Goal: Information Seeking & Learning: Learn about a topic

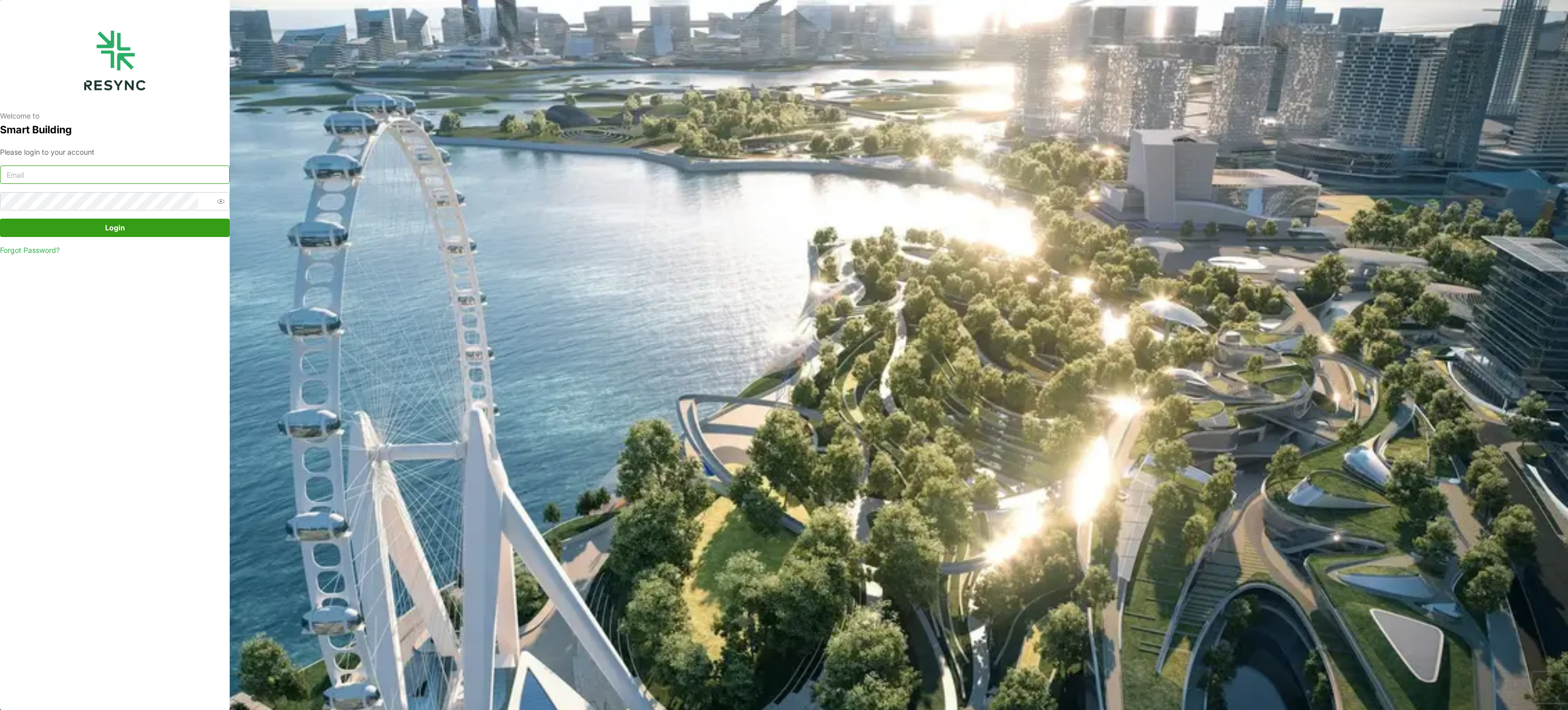
type input "[PERSON_NAME][EMAIL_ADDRESS][PERSON_NAME][DOMAIN_NAME]"
click at [172, 234] on span "Login" at bounding box center [114, 228] width 210 height 18
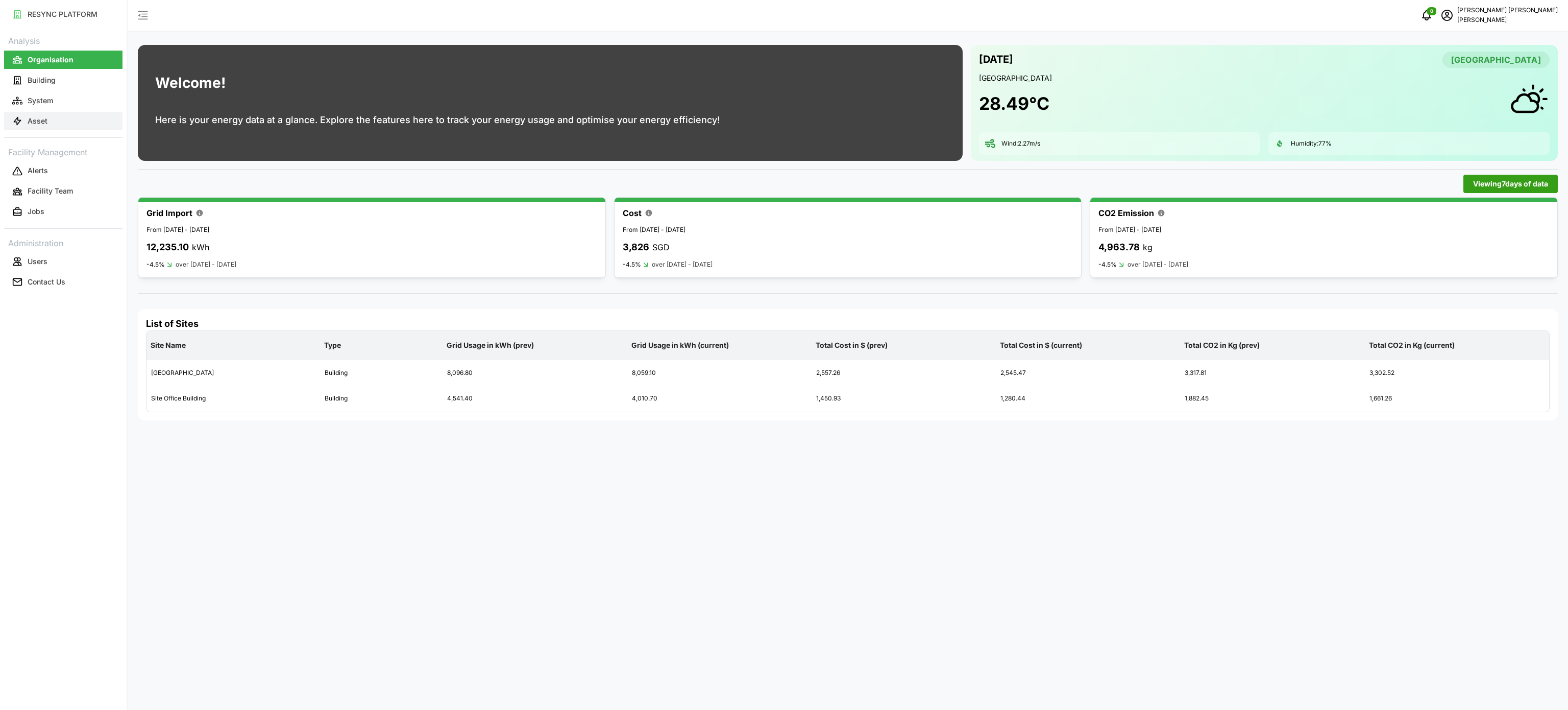
click at [26, 122] on button "Asset" at bounding box center [63, 121] width 119 height 18
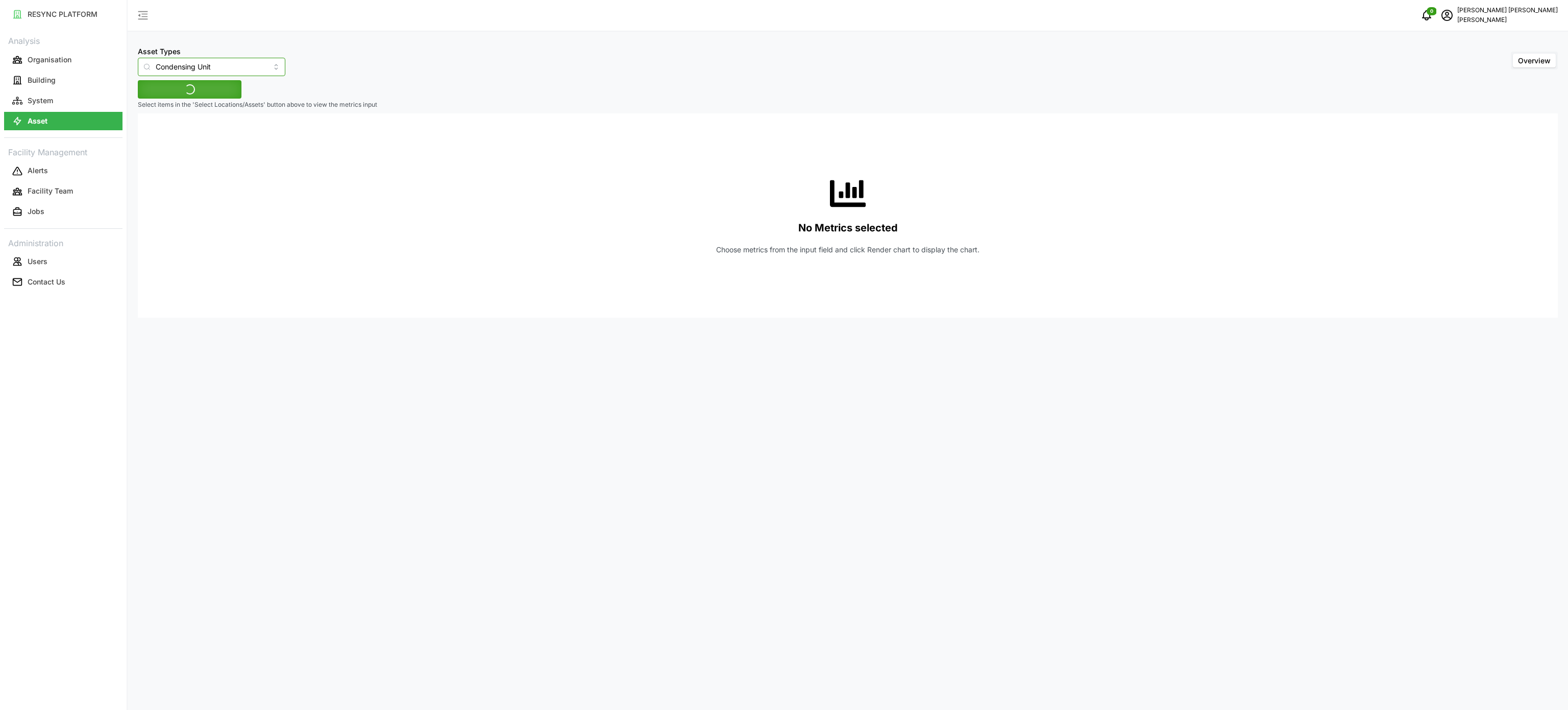
click at [261, 68] on input "Condensing Unit" at bounding box center [211, 67] width 147 height 18
click at [163, 121] on span "Electrical Meter" at bounding box center [172, 125] width 52 height 11
click at [225, 90] on span "Select Locations/Assets" at bounding box center [189, 89] width 84 height 18
type input "Electrical Meter"
click at [150, 137] on icon at bounding box center [151, 135] width 8 height 8
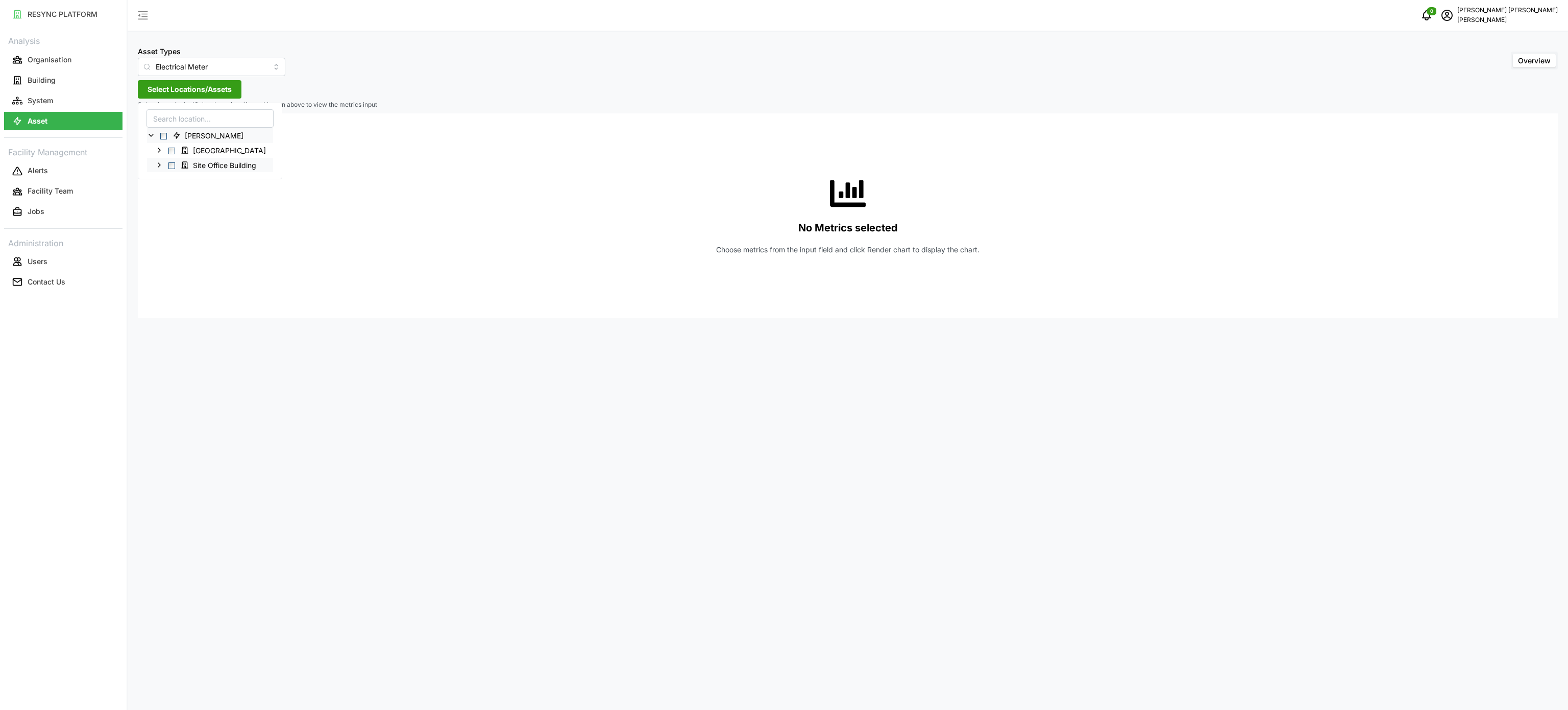
click at [164, 166] on div "Site Office Building" at bounding box center [210, 164] width 126 height 15
click at [163, 166] on icon at bounding box center [159, 164] width 8 height 8
click at [168, 183] on icon at bounding box center [167, 179] width 8 height 8
click at [178, 193] on icon at bounding box center [175, 194] width 8 height 8
click at [184, 234] on div "MSB" at bounding box center [232, 238] width 170 height 15
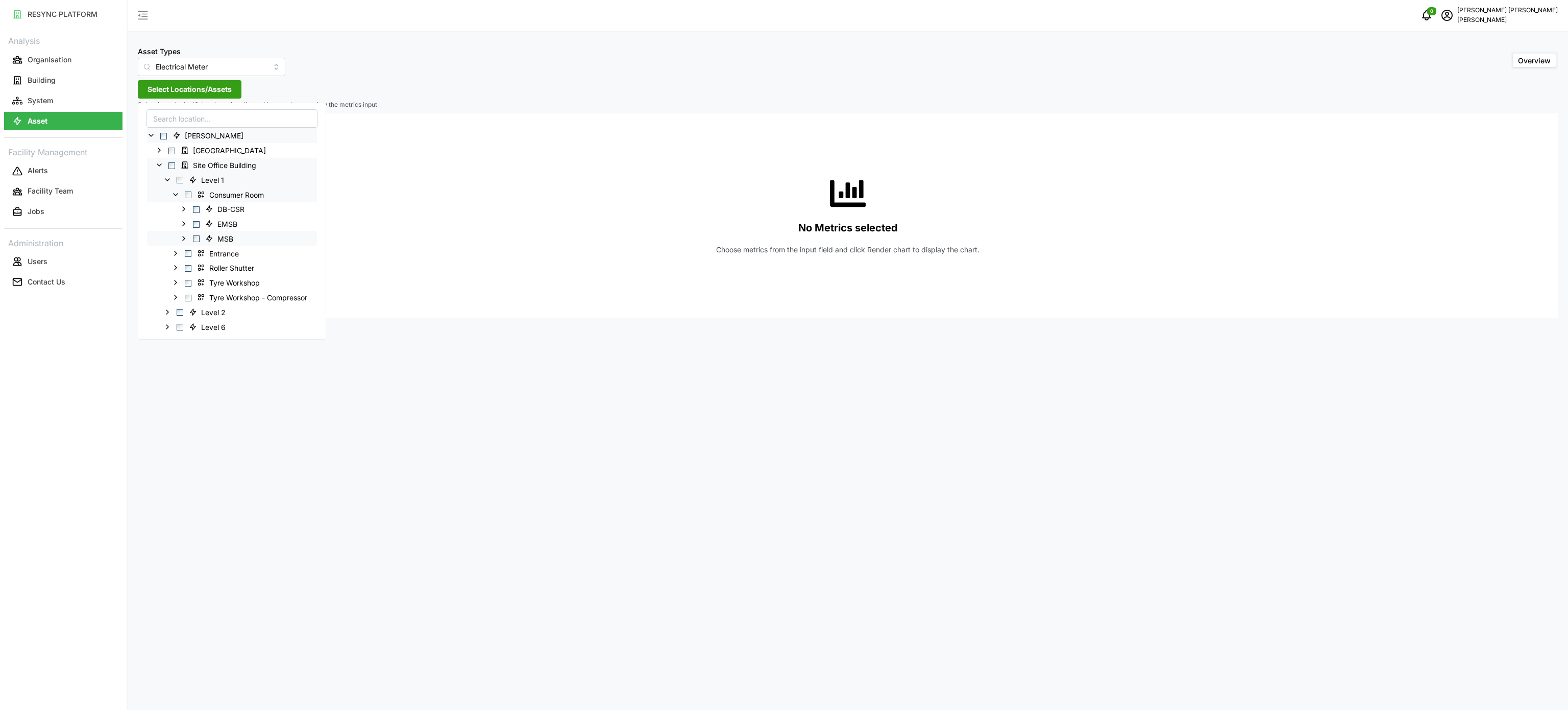
click at [181, 238] on icon at bounding box center [183, 238] width 8 height 8
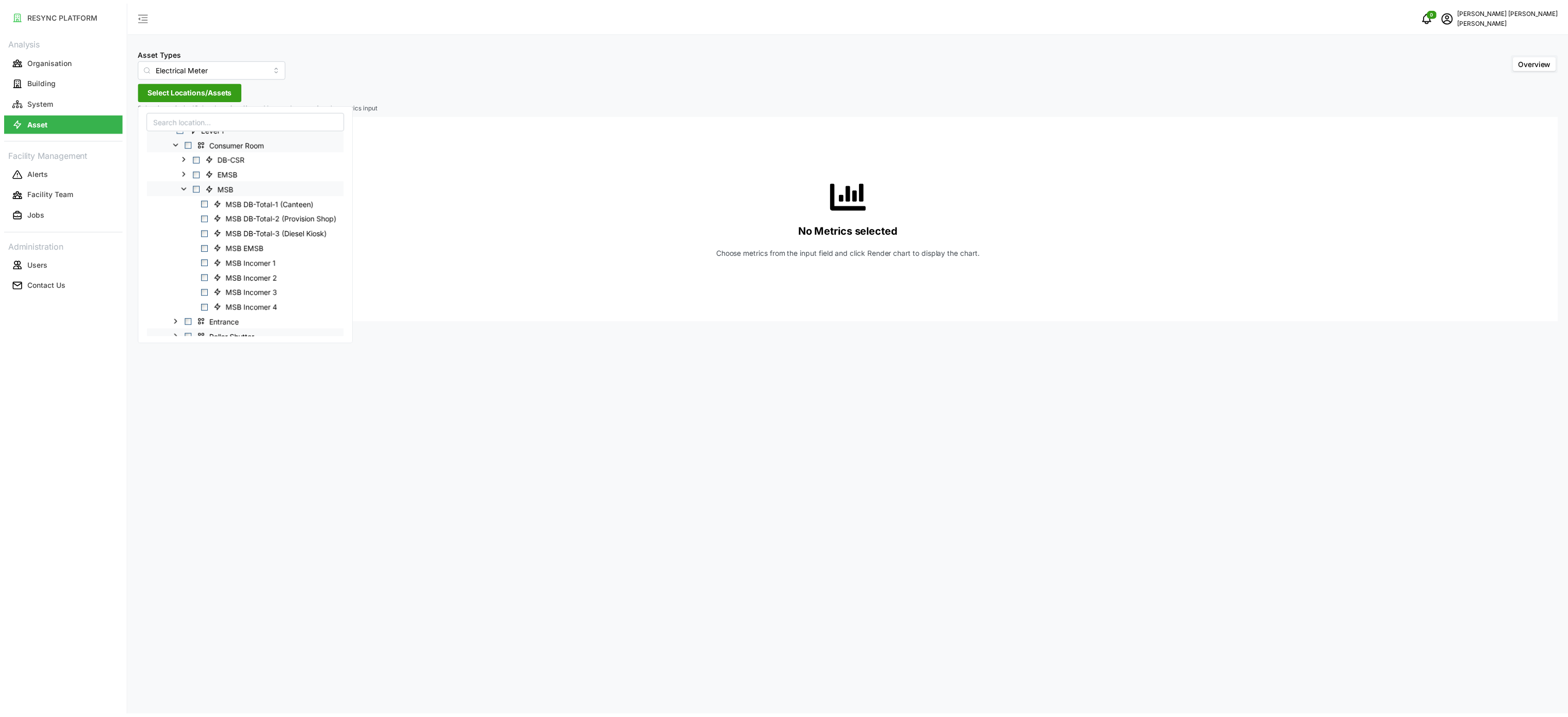
scroll to position [103, 0]
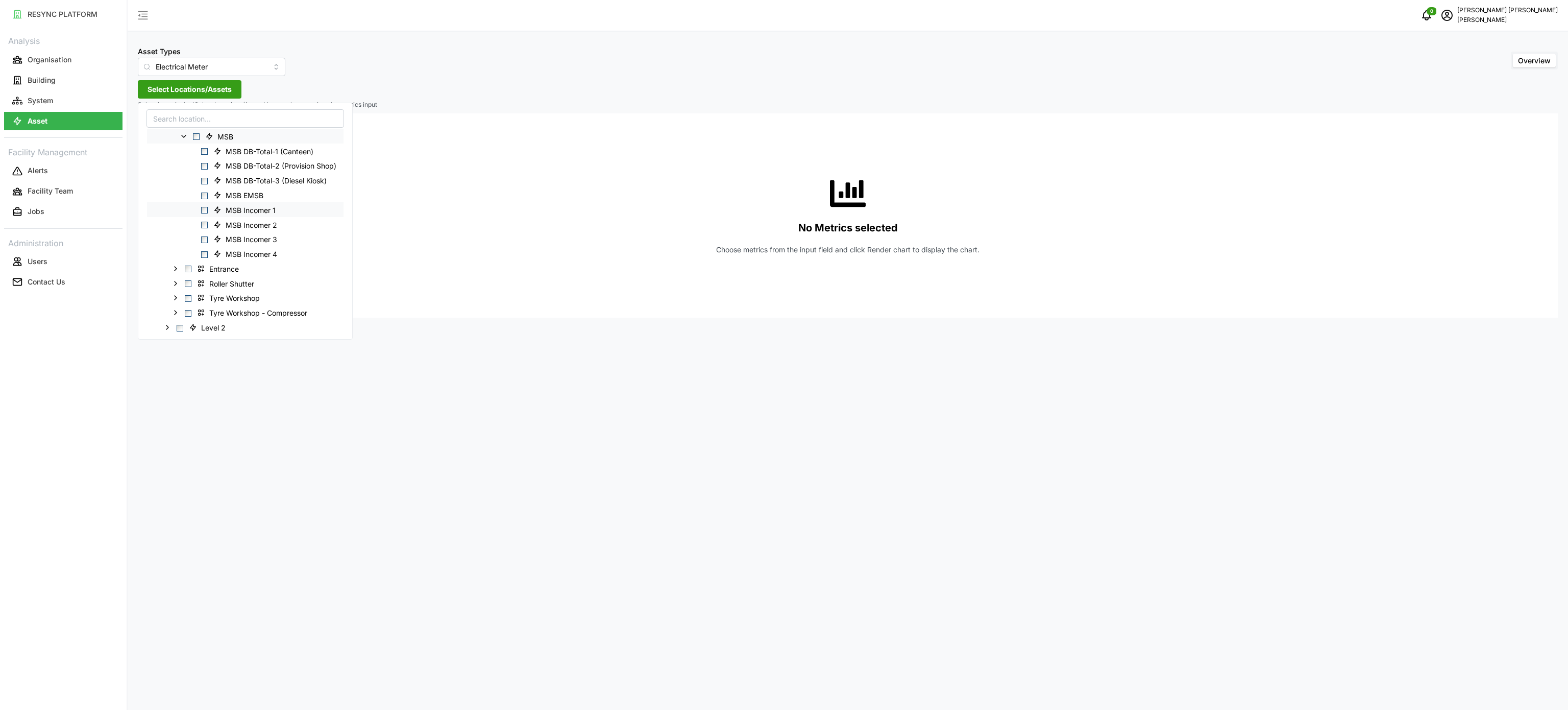
click at [204, 207] on span "Select MSB Incomer 1" at bounding box center [204, 210] width 7 height 7
click at [205, 223] on span "Select MSB Incomer 2" at bounding box center [204, 225] width 7 height 7
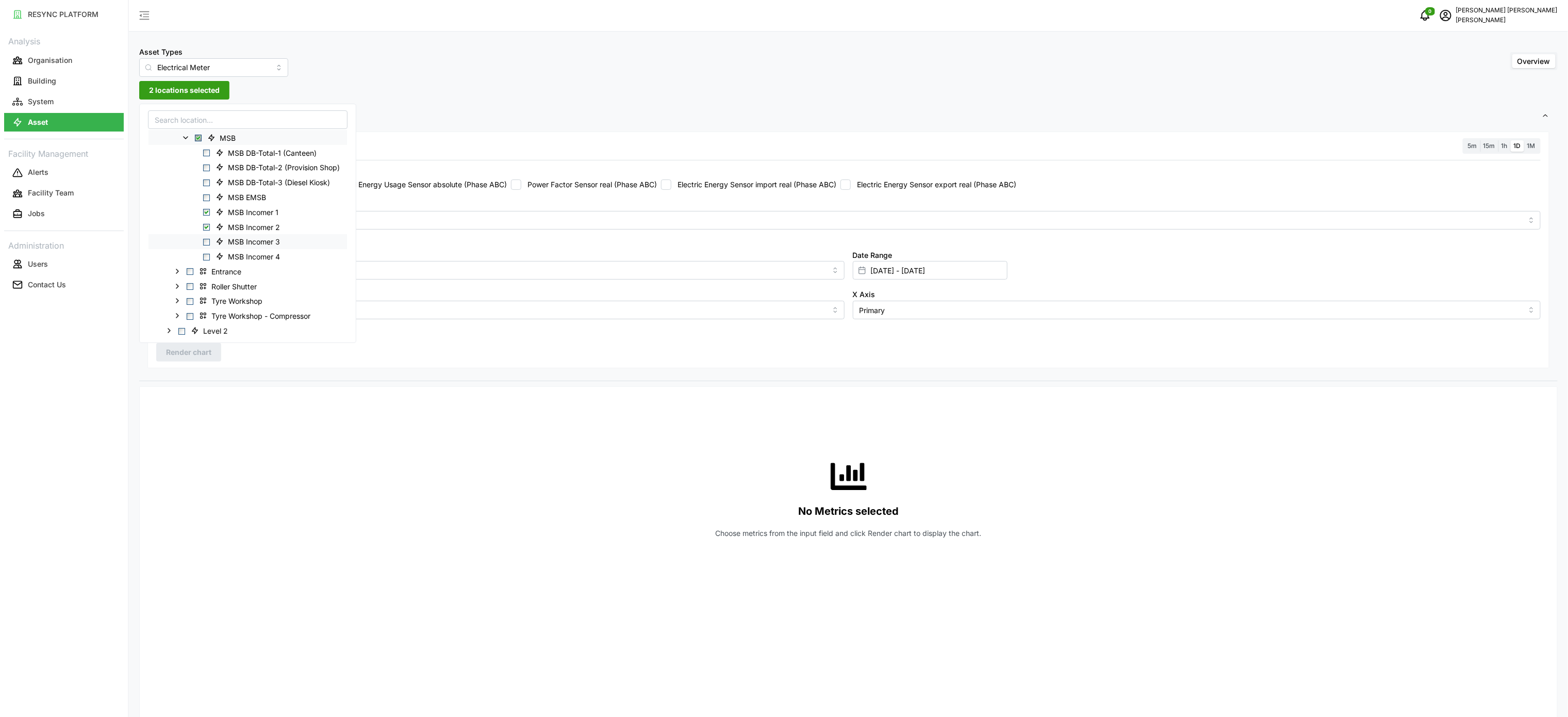
click at [205, 242] on span "Select MSB Incomer 3" at bounding box center [206, 242] width 7 height 7
click at [205, 250] on div "MSB Incomer 4" at bounding box center [248, 256] width 199 height 15
click at [212, 260] on span "MSB Incomer 4" at bounding box center [249, 256] width 76 height 12
click at [503, 96] on div "Asset Types Electrical Meter Overview 4 locations selected Settings Resolution …" at bounding box center [849, 617] width 1439 height 1234
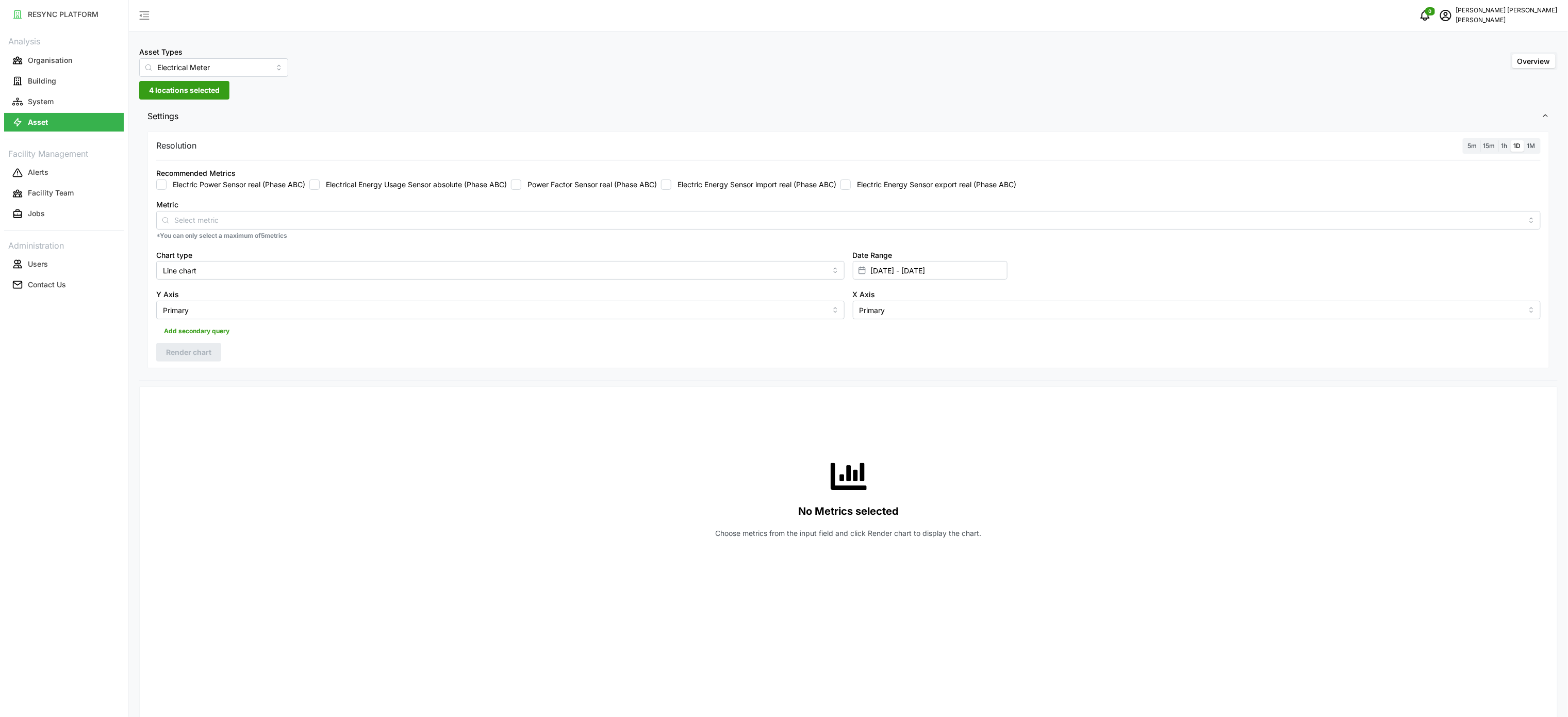
click at [671, 189] on input "Electric Energy Sensor import real (Phase ABC)" at bounding box center [666, 184] width 10 height 10
click at [225, 355] on div "Resolution 5m 15m 1h 1D 1M Recommended Metrics Electric Power Sensor real (Phas…" at bounding box center [849, 250] width 1402 height 237
click at [1503, 146] on span "1h" at bounding box center [1505, 146] width 6 height 8
click at [1499, 140] on input "1h" at bounding box center [1499, 140] width 0 height 0
click at [212, 354] on span "Render chart" at bounding box center [189, 352] width 46 height 18
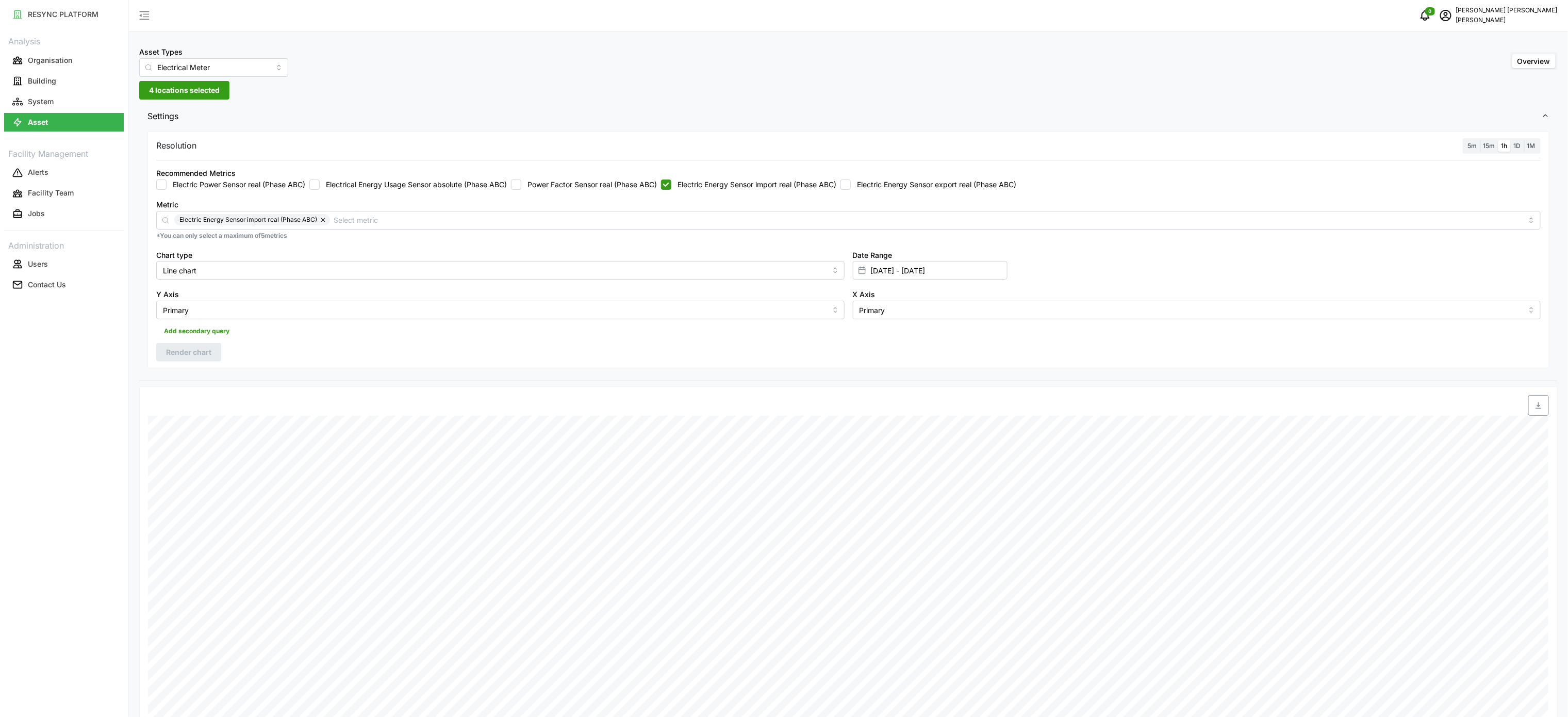
click at [1528, 414] on button "button" at bounding box center [1538, 405] width 21 height 21
click at [697, 187] on label "Electric Energy Sensor import real (Phase ABC)" at bounding box center [754, 184] width 165 height 10
click at [671, 187] on input "Electric Energy Sensor import real (Phase ABC)" at bounding box center [666, 184] width 10 height 10
checkbox input "false"
click at [903, 187] on label "Electric Energy Sensor export real (Phase ABC)" at bounding box center [933, 184] width 165 height 10
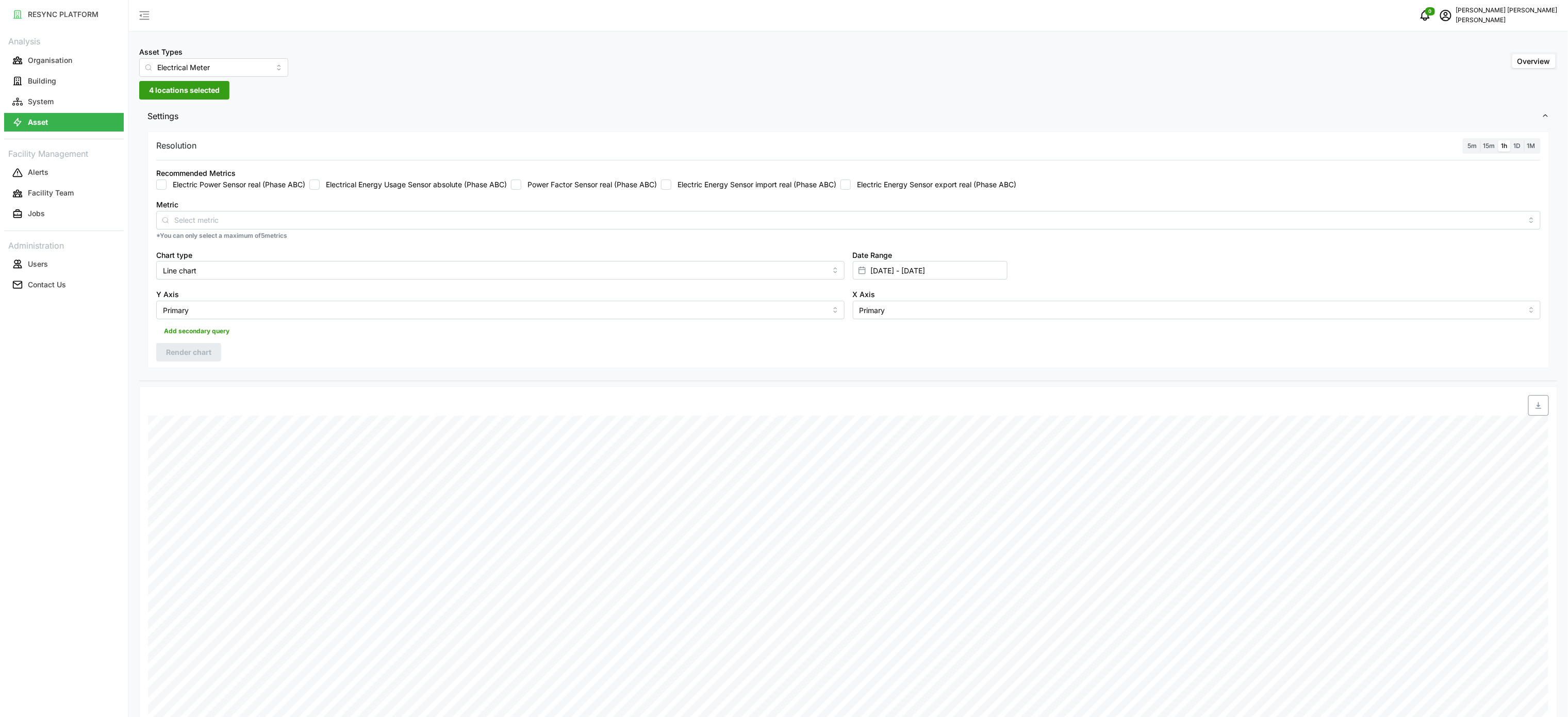
click at [851, 187] on input "Electric Energy Sensor export real (Phase ABC)" at bounding box center [845, 184] width 10 height 10
checkbox input "true"
click at [204, 355] on span "Render chart" at bounding box center [189, 352] width 46 height 18
click at [1537, 412] on span "button" at bounding box center [1538, 405] width 20 height 20
click at [1283, 355] on div "Resolution 5m 15m 1h 1D 1M Recommended Metrics Electric Power Sensor real (Phas…" at bounding box center [849, 250] width 1402 height 237
